Goal: Complete application form: Complete application form

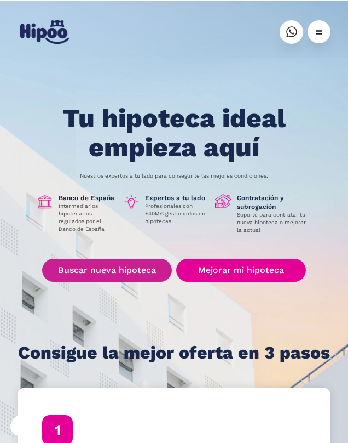
click at [157, 271] on link "Buscar nueva hipoteca" at bounding box center [107, 270] width 130 height 23
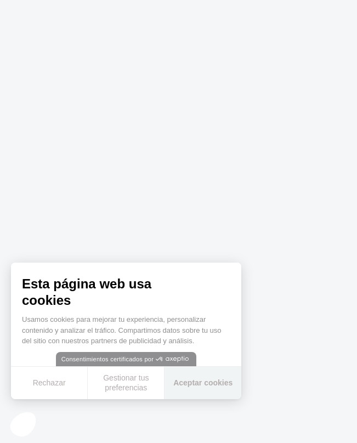
drag, startPoint x: 188, startPoint y: 383, endPoint x: 187, endPoint y: 364, distance: 19.2
click at [188, 383] on button "Aceptar cookies" at bounding box center [202, 382] width 77 height 32
